Goal: Task Accomplishment & Management: Use online tool/utility

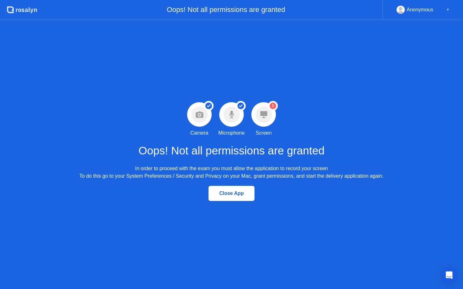
click at [265, 112] on icon at bounding box center [263, 114] width 7 height 7
click at [269, 113] on circle at bounding box center [263, 114] width 16 height 16
click at [280, 12] on div "Oops! Not all permissions are granted" at bounding box center [209, 10] width 345 height 20
click at [454, 274] on div "Open Intercom Messenger" at bounding box center [449, 275] width 17 height 17
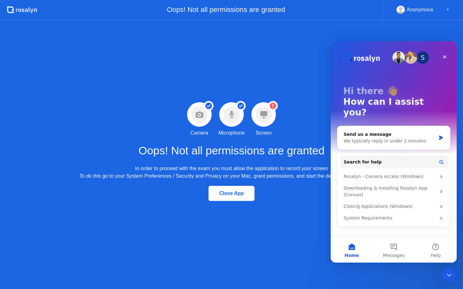
click at [443, 24] on div "Success Camera permission granted Camera Success Microphone permission granted …" at bounding box center [231, 154] width 463 height 269
click at [446, 60] on div "Close" at bounding box center [444, 56] width 11 height 11
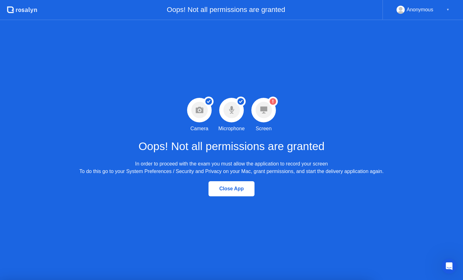
click at [249, 151] on h1 "Oops! Not all permissions are granted" at bounding box center [232, 146] width 186 height 17
click at [260, 111] on icon at bounding box center [263, 110] width 7 height 7
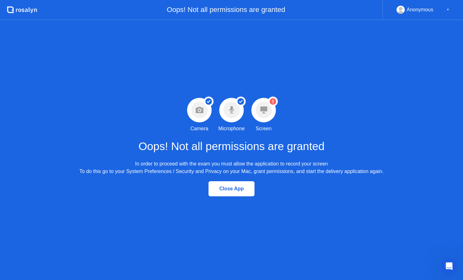
click at [260, 111] on icon at bounding box center [263, 110] width 7 height 7
click at [269, 115] on circle at bounding box center [263, 110] width 16 height 16
click at [270, 106] on icon "Warning Screen permission not granted" at bounding box center [273, 102] width 10 height 10
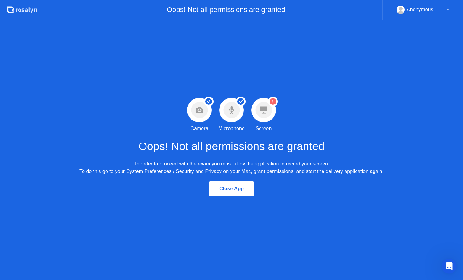
click at [270, 106] on icon "Warning Screen permission not granted" at bounding box center [273, 102] width 10 height 10
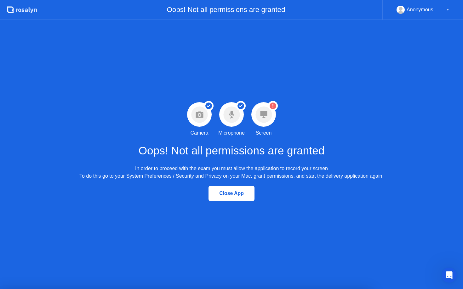
click at [408, 69] on div "Success Camera permission granted Camera Success Microphone permission granted …" at bounding box center [231, 154] width 463 height 269
click at [239, 198] on button "Close App" at bounding box center [232, 193] width 46 height 15
